Goal: Information Seeking & Learning: Learn about a topic

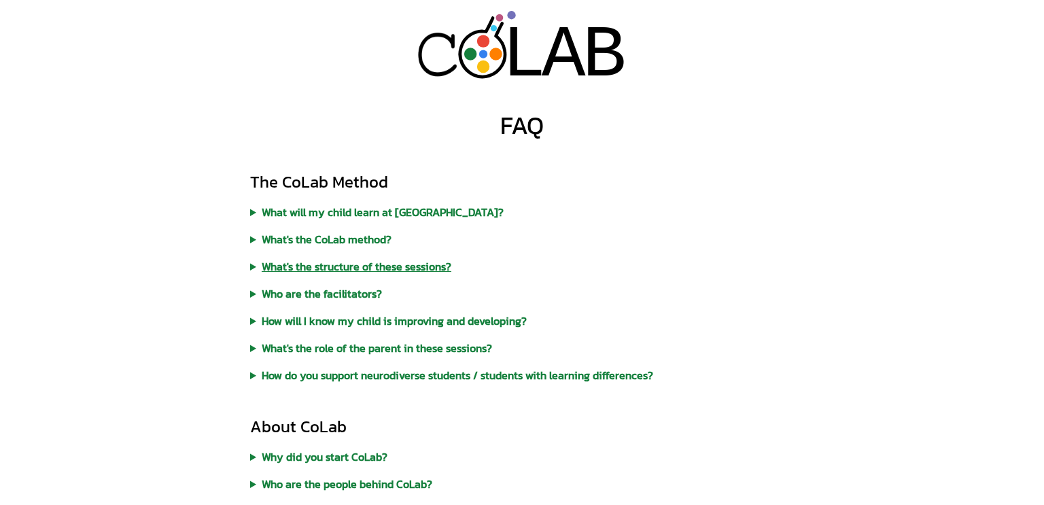
click at [326, 262] on summary "What's the structure of these sessions?" at bounding box center [522, 266] width 544 height 16
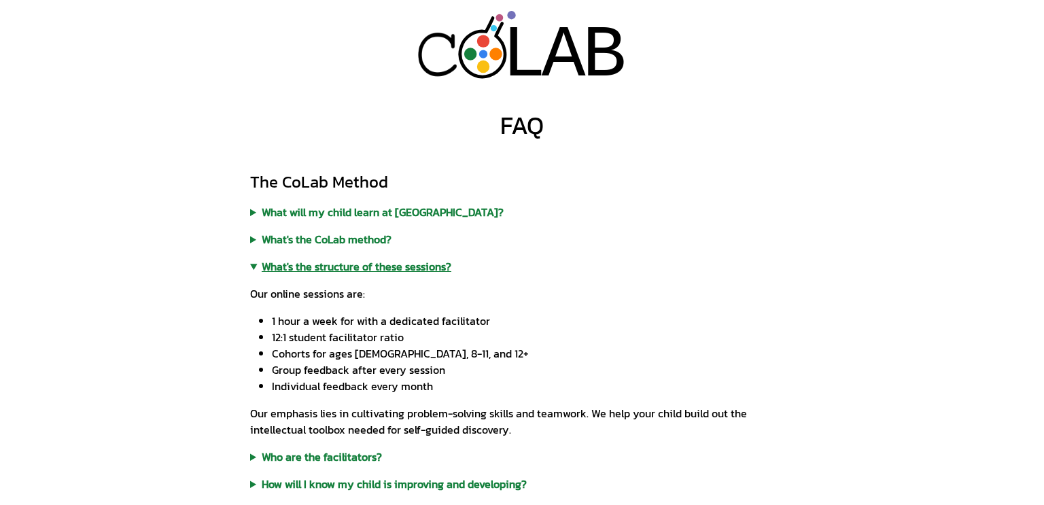
click at [326, 262] on summary "What's the structure of these sessions?" at bounding box center [522, 266] width 544 height 16
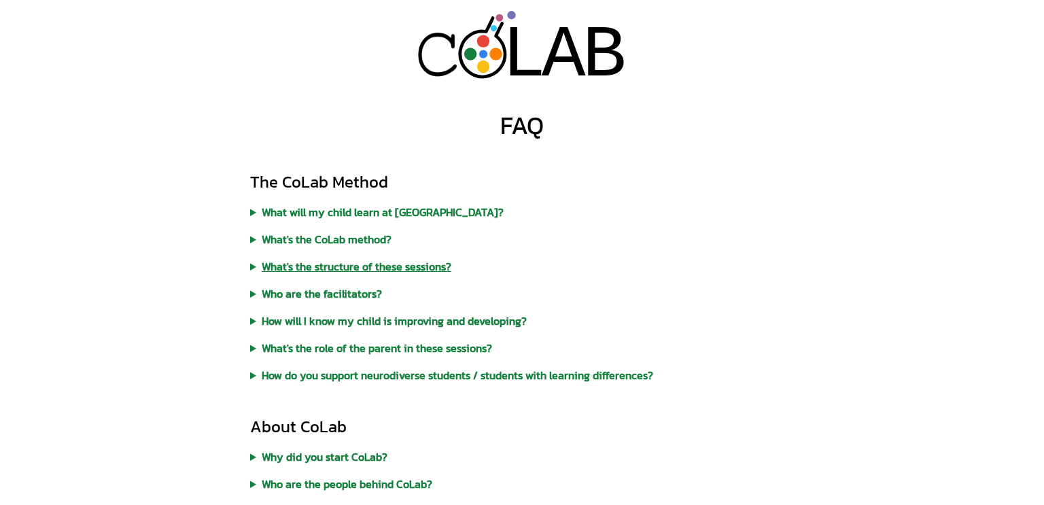
click at [322, 264] on summary "What's the structure of these sessions?" at bounding box center [522, 266] width 544 height 16
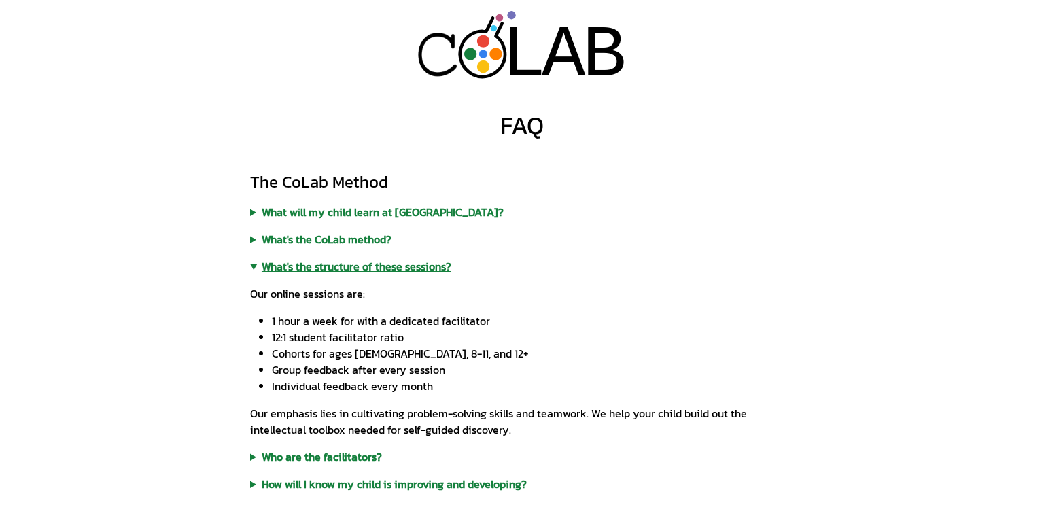
click at [322, 264] on summary "What's the structure of these sessions?" at bounding box center [522, 266] width 544 height 16
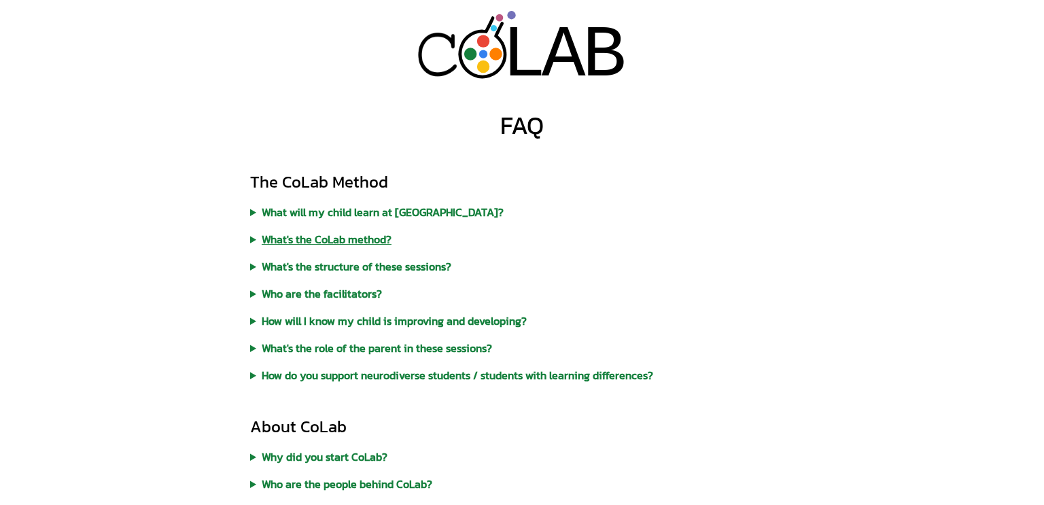
click at [335, 237] on summary "What's the CoLab method?" at bounding box center [522, 239] width 544 height 16
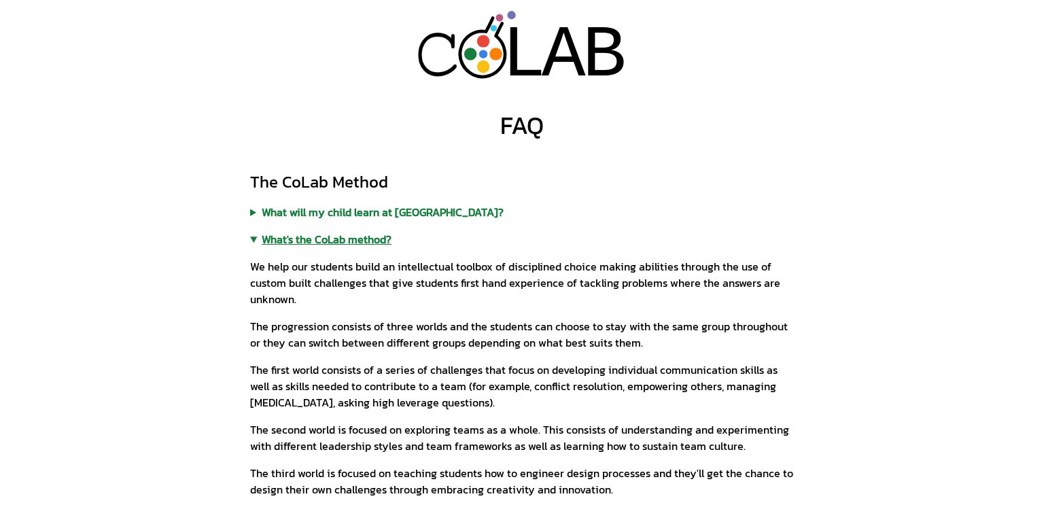
click at [335, 237] on summary "What's the CoLab method?" at bounding box center [522, 239] width 544 height 16
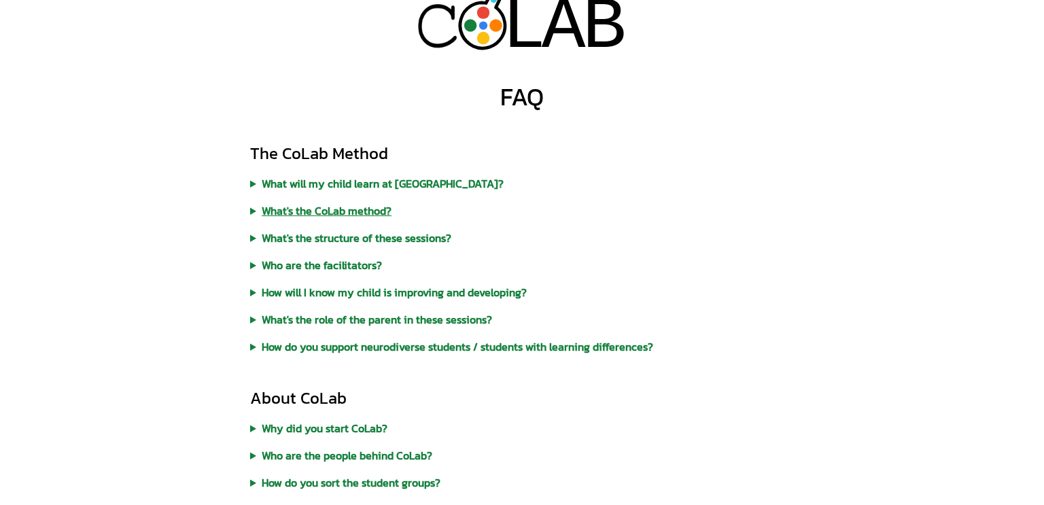
scroll to position [29, 0]
click at [321, 285] on summary "How will I know my child is improving and developing?" at bounding box center [522, 291] width 544 height 16
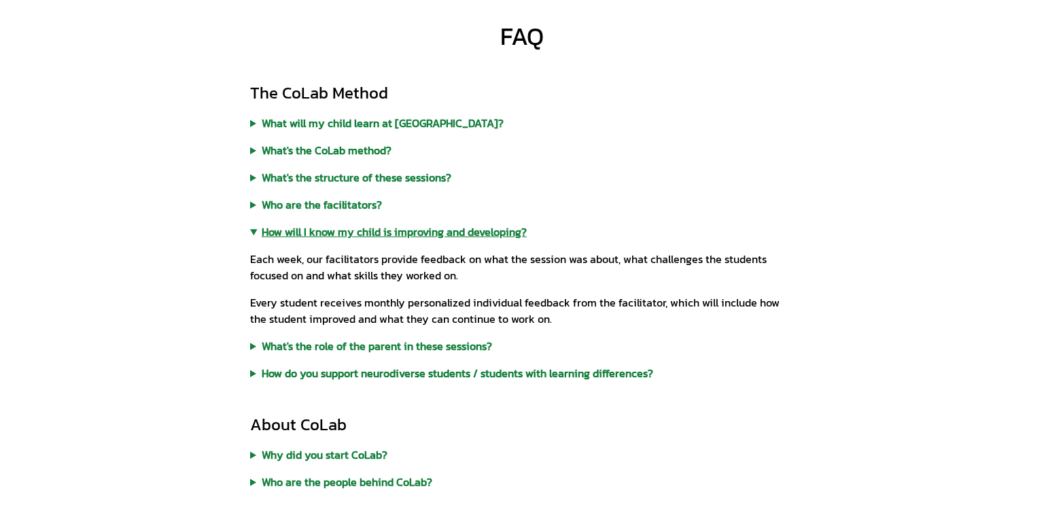
scroll to position [88, 0]
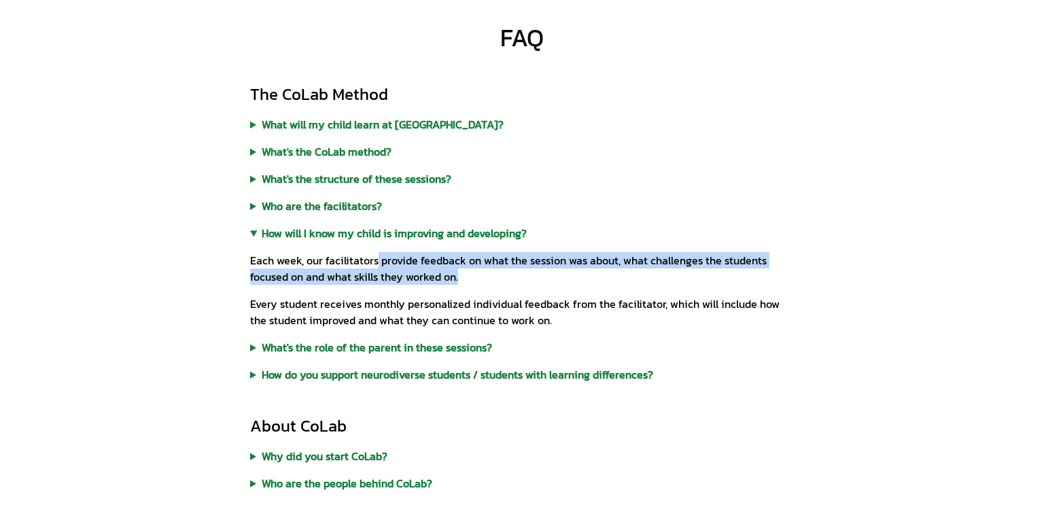
drag, startPoint x: 376, startPoint y: 260, endPoint x: 598, endPoint y: 280, distance: 222.5
click at [598, 280] on p "Each week, our facilitators provide feedback on what the session was about, wha…" at bounding box center [522, 268] width 544 height 33
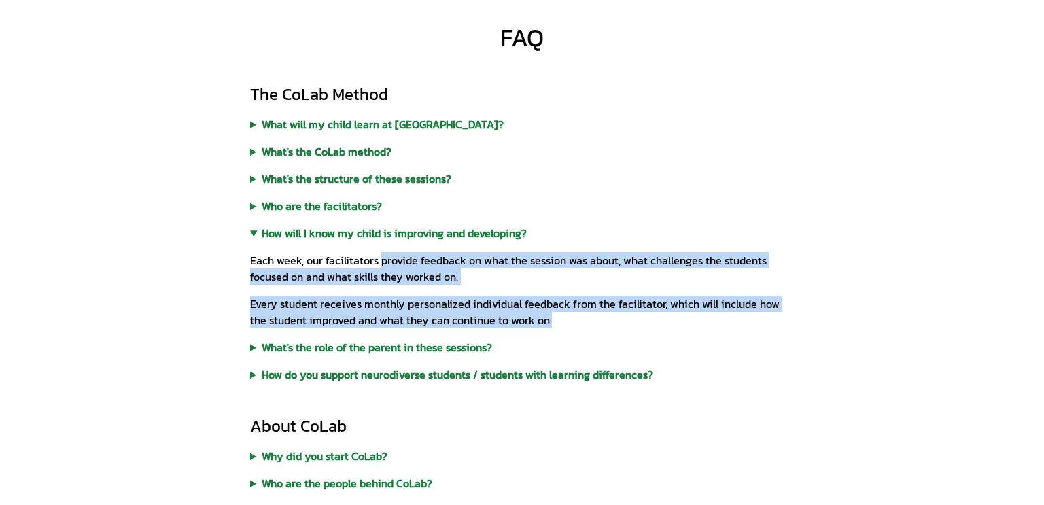
drag, startPoint x: 600, startPoint y: 324, endPoint x: 378, endPoint y: 258, distance: 231.4
click at [378, 258] on div "Each week, our facilitators provide feedback on what the session was about, wha…" at bounding box center [522, 284] width 544 height 87
copy div "provide feedback on what the session was about, what challenges the students fo…"
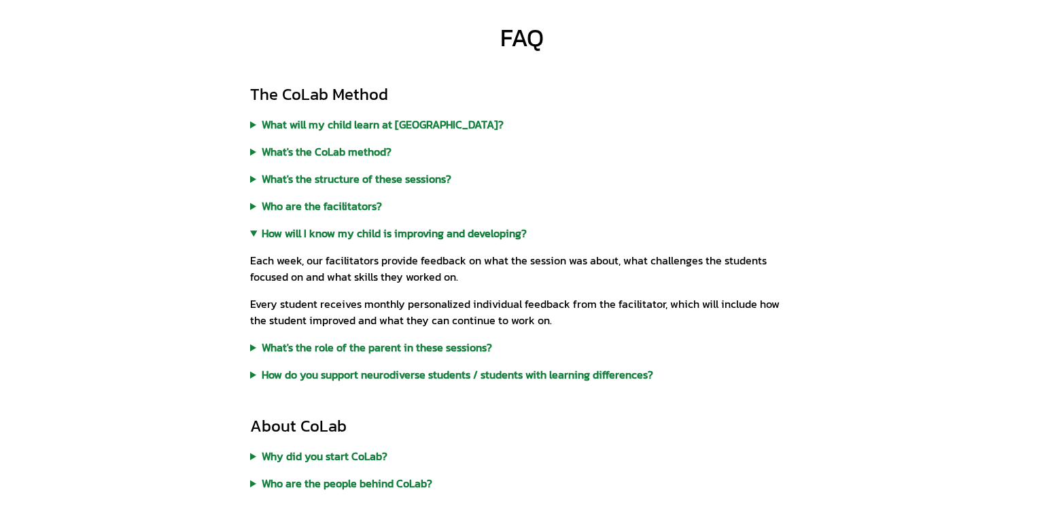
click at [255, 253] on p "Each week, our facilitators provide feedback on what the session was about, wha…" at bounding box center [522, 268] width 544 height 33
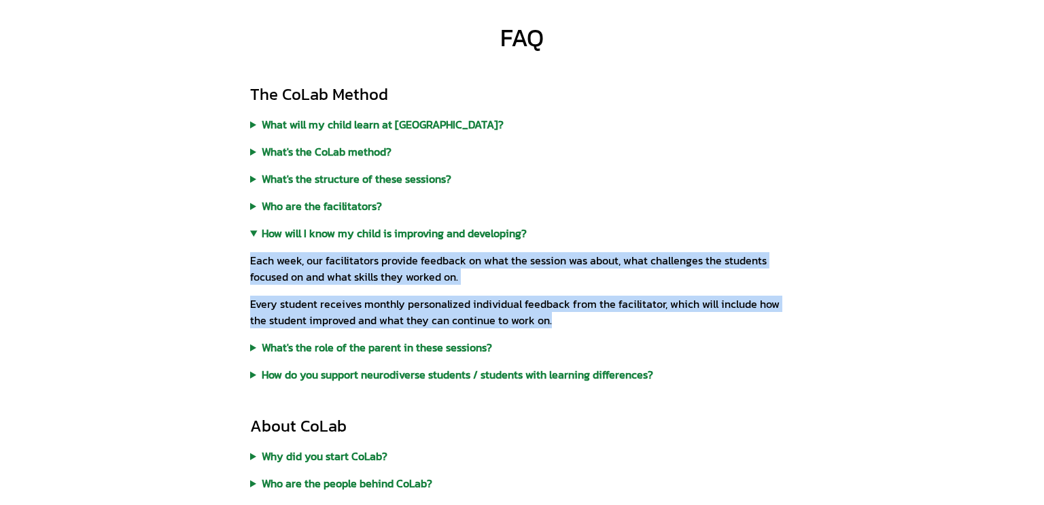
drag, startPoint x: 248, startPoint y: 262, endPoint x: 572, endPoint y: 321, distance: 328.8
copy div "Each week, our facilitators provide feedback on what the session was about, wha…"
